Goal: Task Accomplishment & Management: Manage account settings

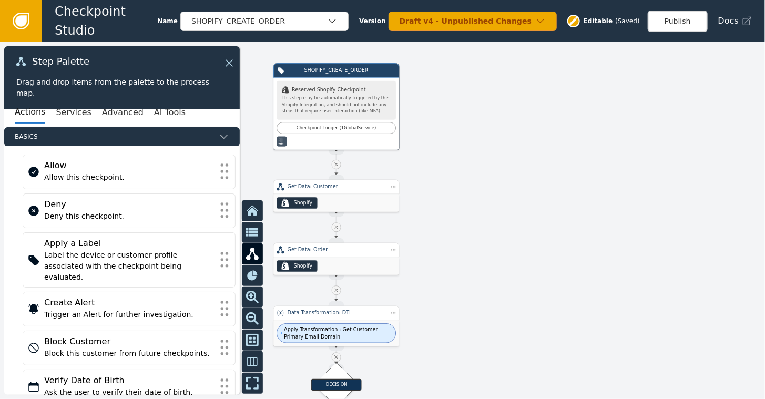
click at [24, 17] on icon at bounding box center [21, 21] width 12 height 12
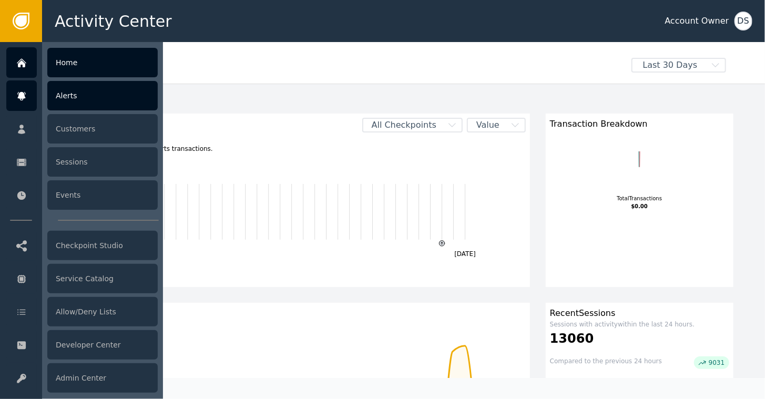
click at [64, 91] on div "Alerts" at bounding box center [102, 95] width 110 height 29
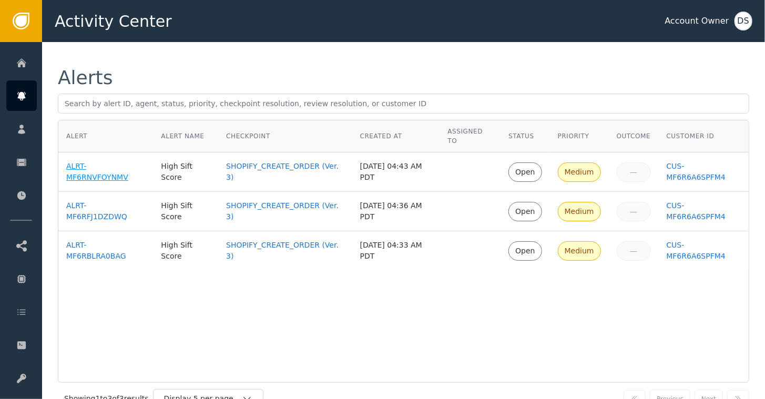
click at [94, 161] on div "ALRT-MF6RNVFOYNMV" at bounding box center [105, 172] width 79 height 22
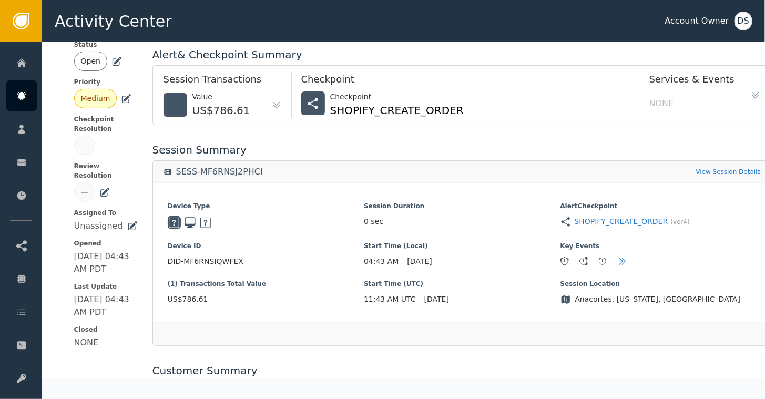
scroll to position [96, 0]
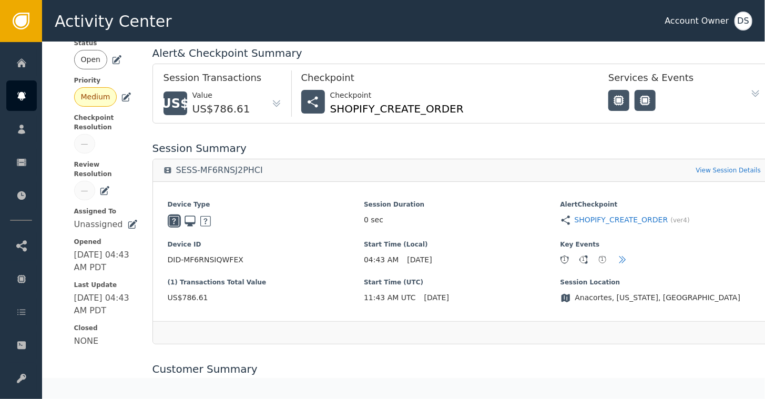
click at [111, 61] on icon at bounding box center [116, 60] width 11 height 11
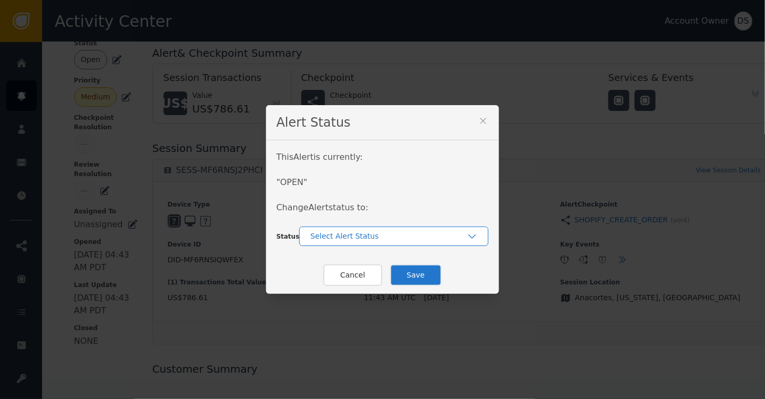
click at [355, 240] on div "Select Alert Status" at bounding box center [388, 236] width 157 height 11
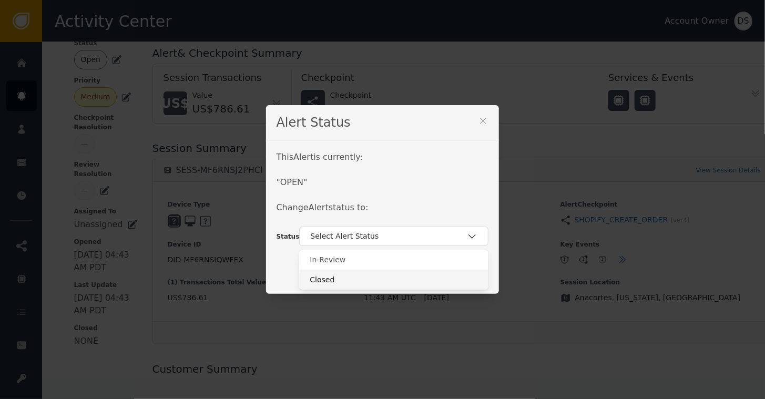
click at [317, 277] on div "Closed" at bounding box center [394, 279] width 168 height 11
click at [406, 275] on button "Save" at bounding box center [416, 275] width 52 height 22
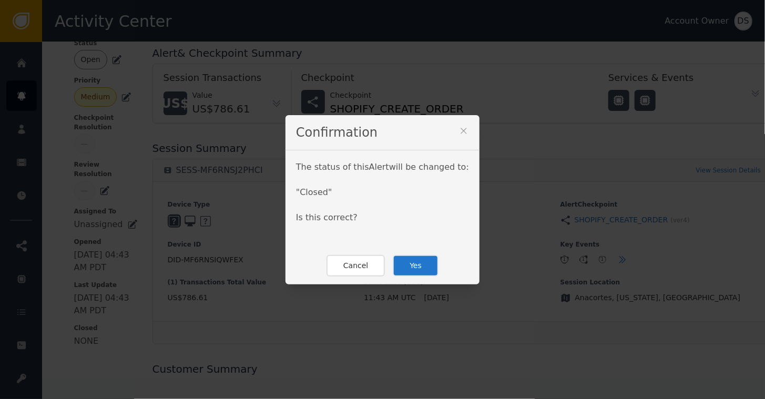
click at [409, 264] on button "Yes" at bounding box center [416, 266] width 46 height 22
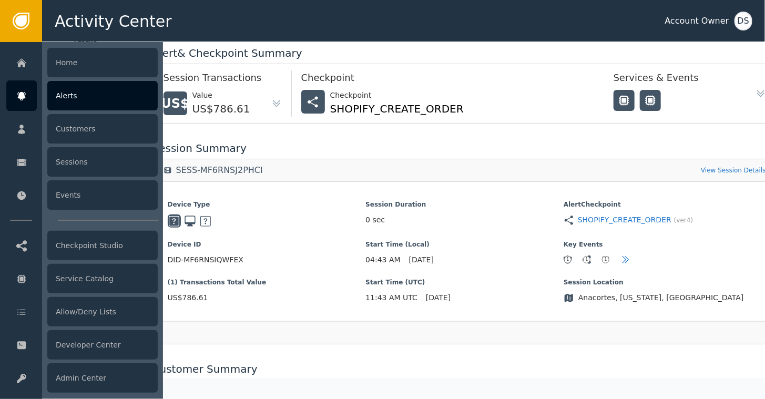
click at [75, 97] on div "Alerts" at bounding box center [102, 95] width 110 height 29
